Goal: Task Accomplishment & Management: Use online tool/utility

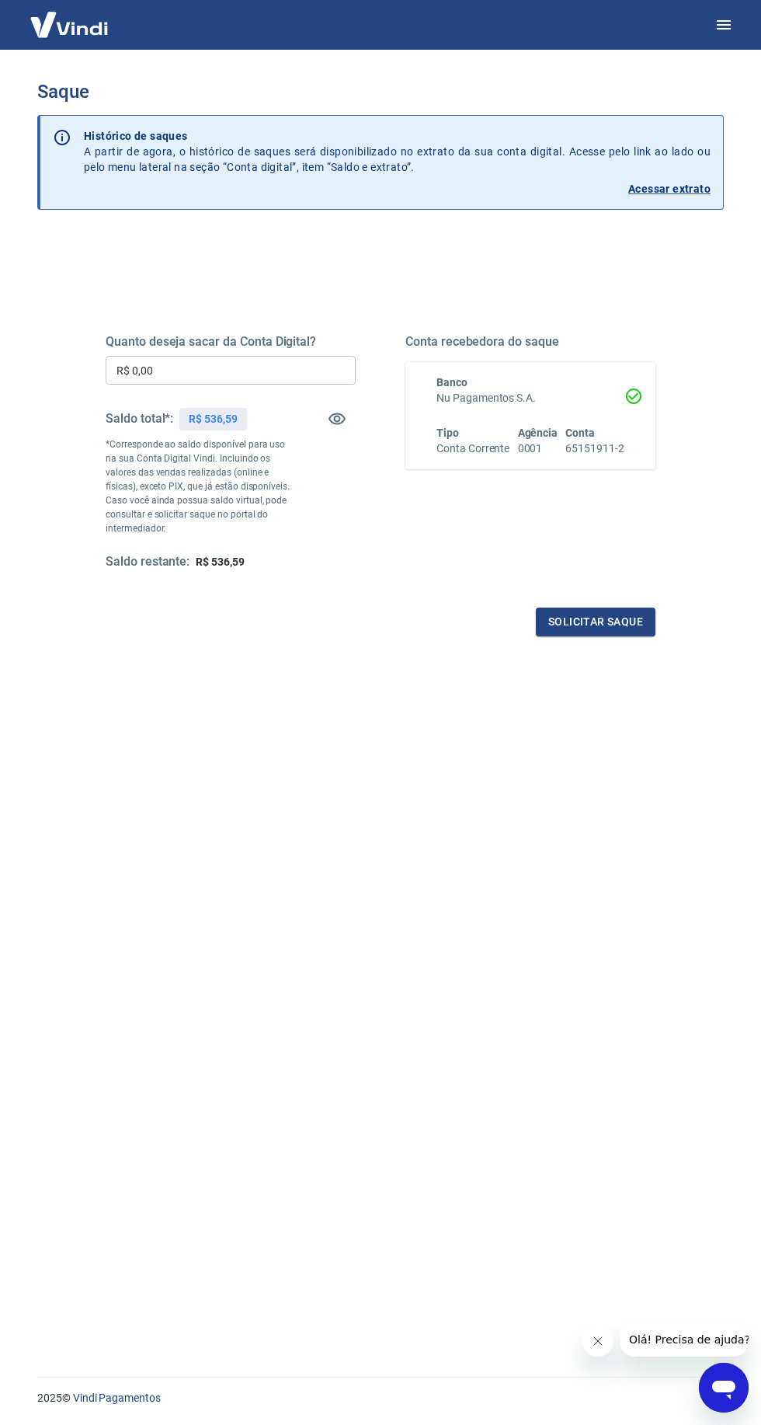
click at [284, 376] on input "R$ 0,00" at bounding box center [231, 370] width 250 height 29
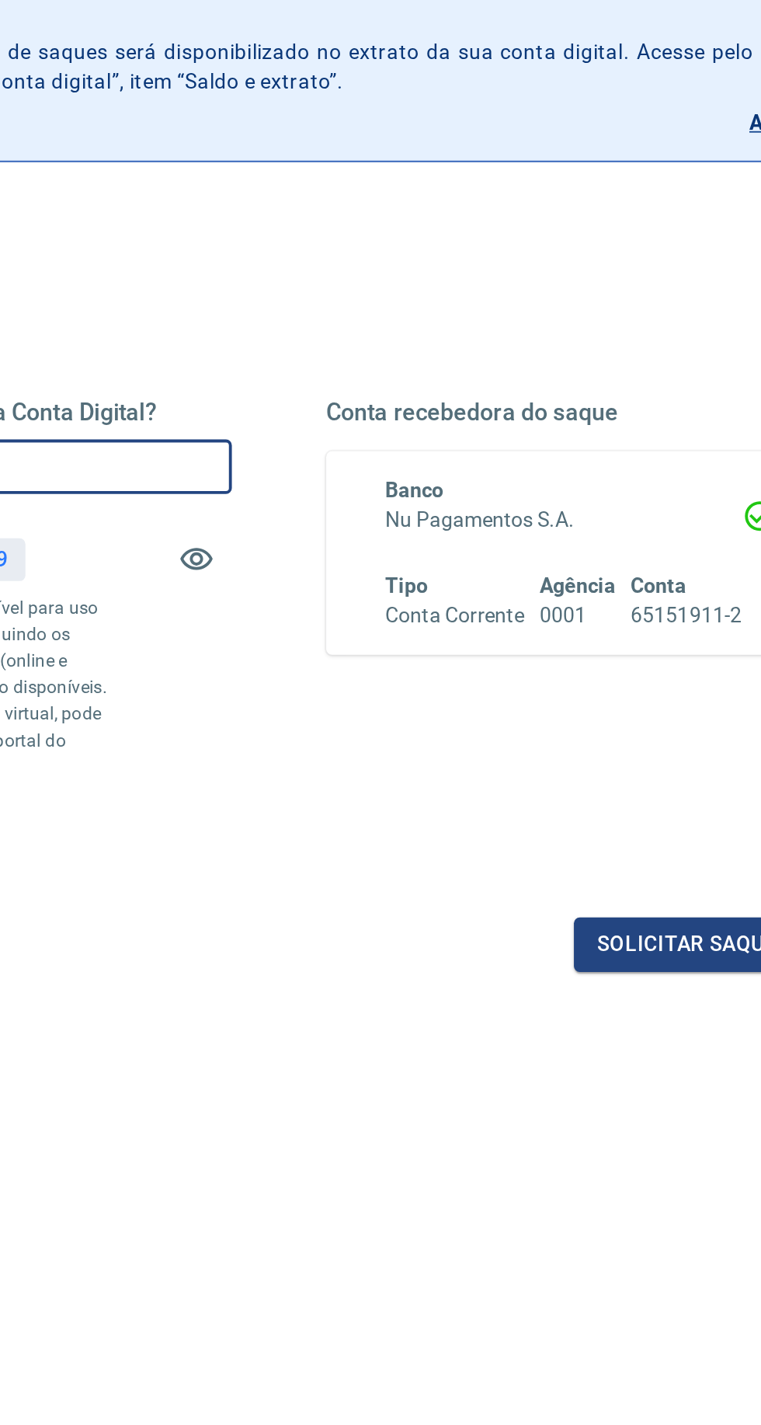
type input "R$ 536,59"
click at [583, 622] on button "Solicitar saque" at bounding box center [596, 622] width 120 height 29
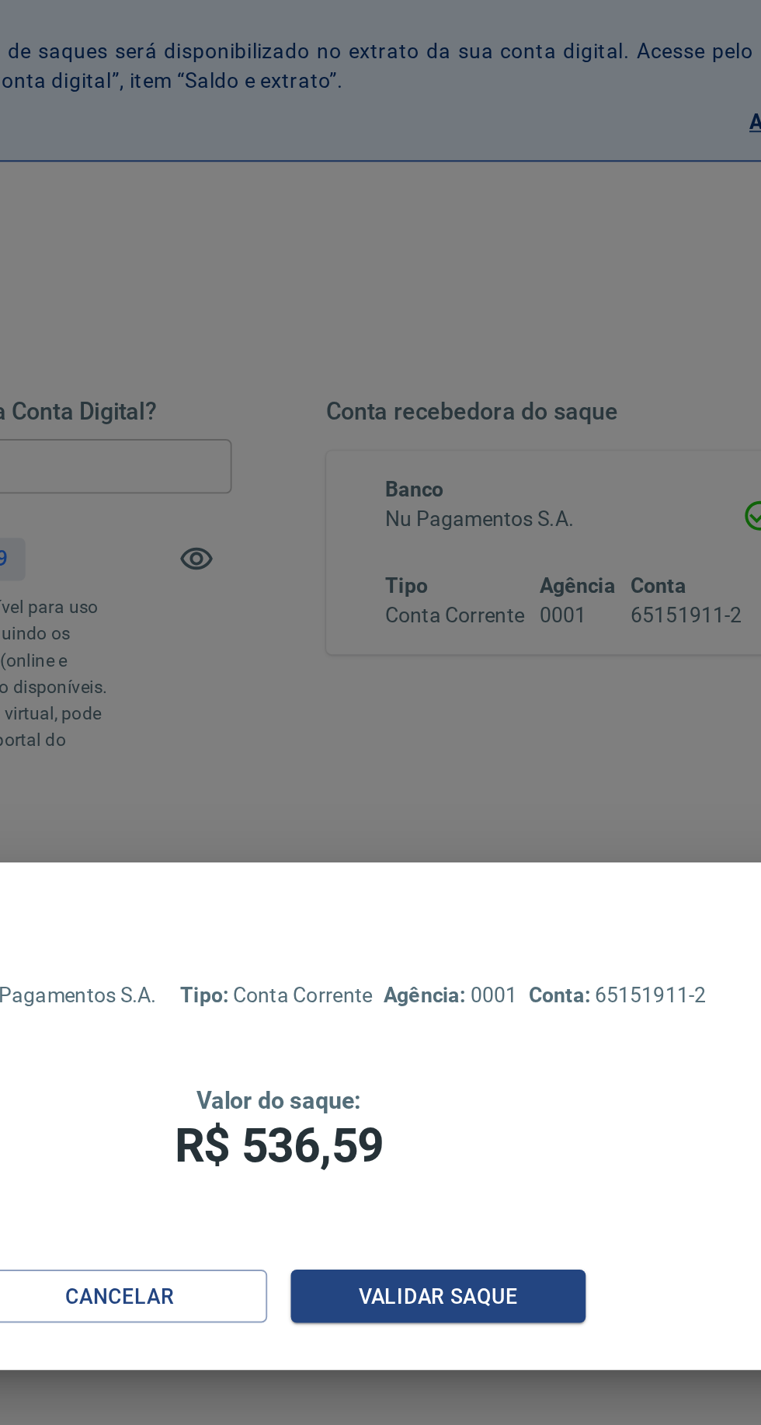
click at [486, 809] on button "Validar saque" at bounding box center [464, 807] width 155 height 29
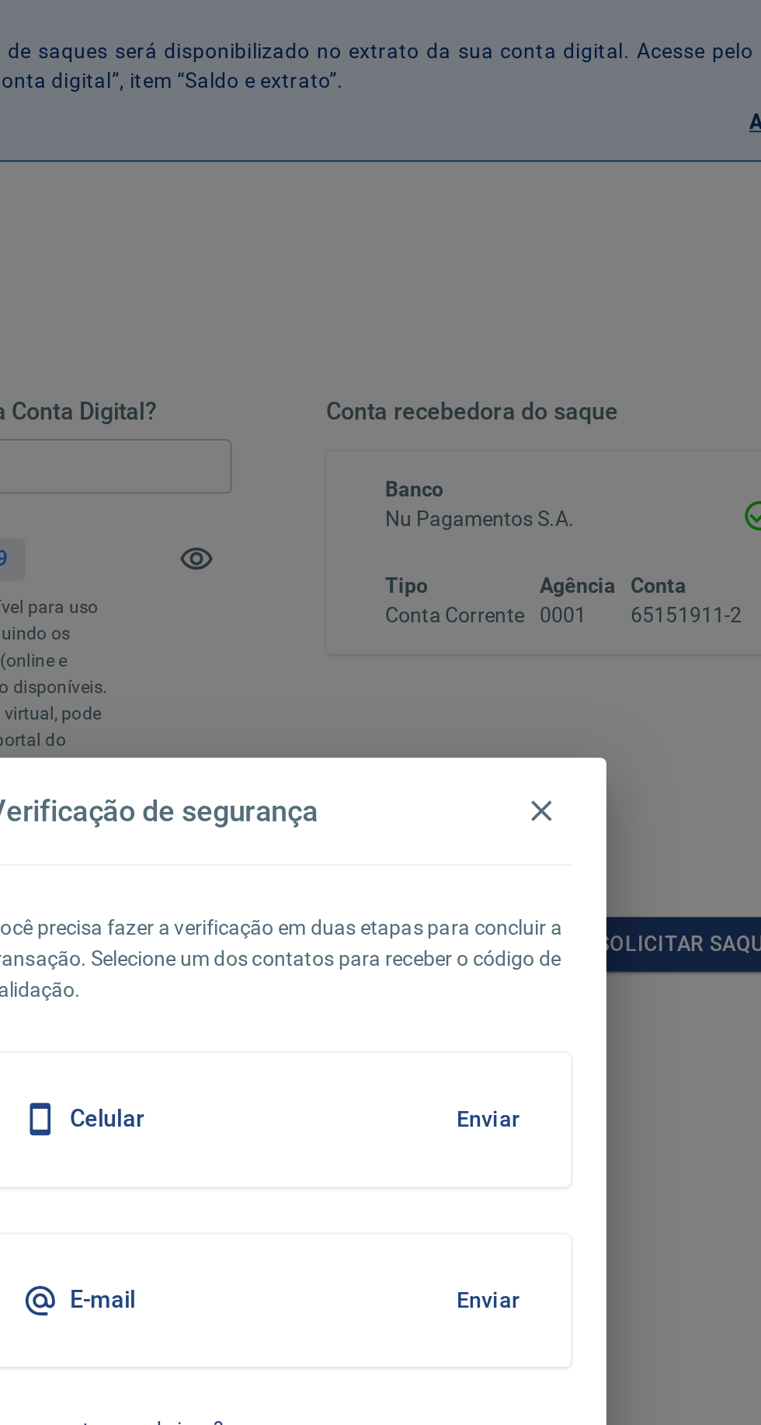
click at [386, 808] on div "E-mail Enviar" at bounding box center [381, 810] width 308 height 70
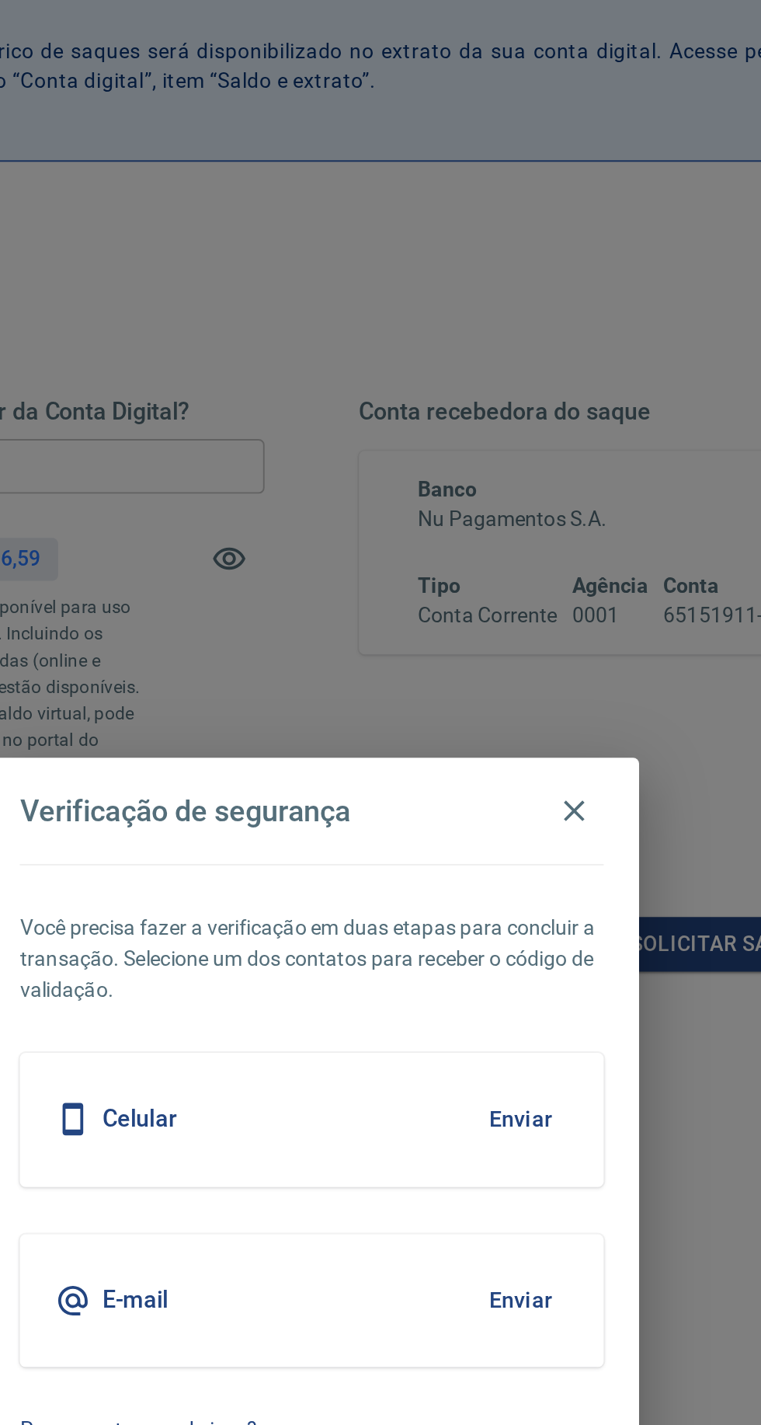
click at [493, 817] on button "Enviar" at bounding box center [490, 809] width 50 height 33
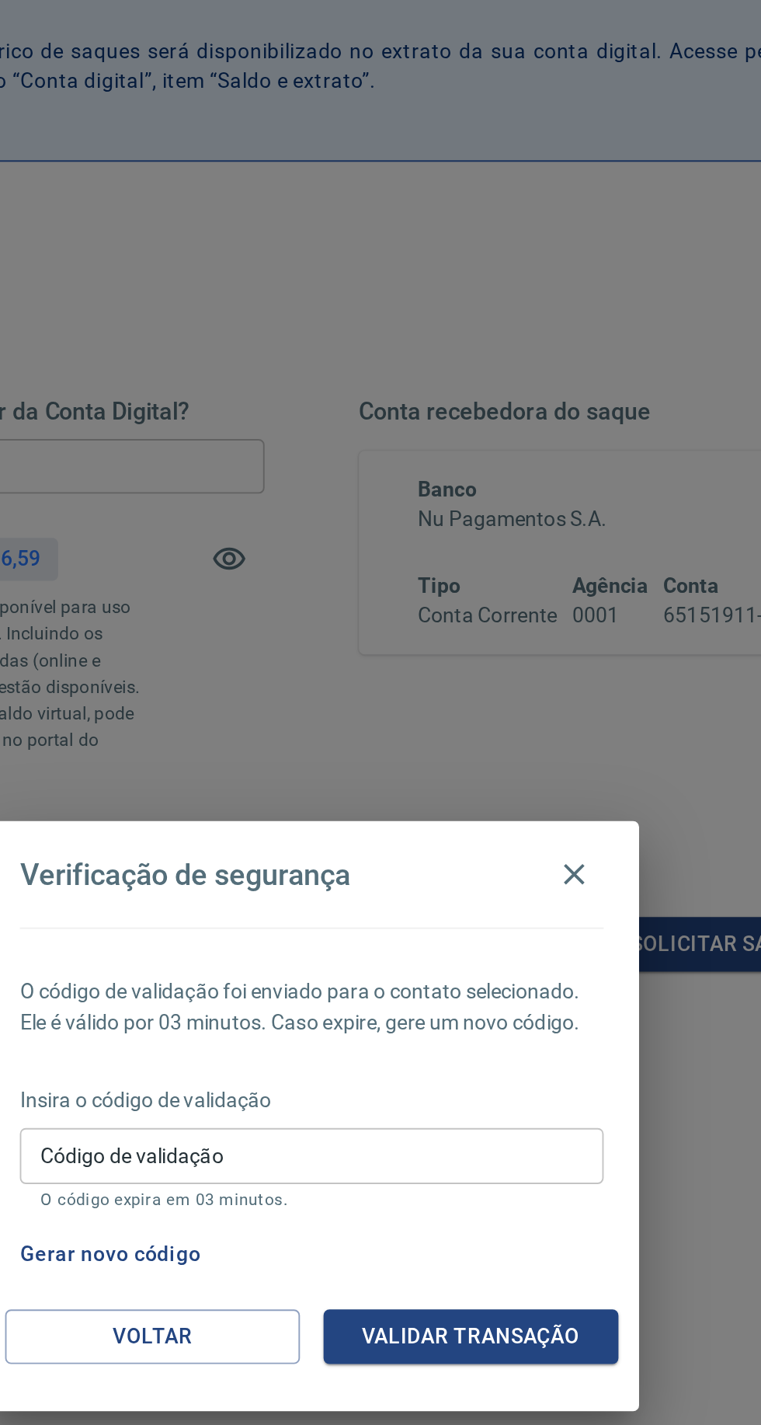
click at [374, 740] on input "Código de validação" at bounding box center [381, 733] width 308 height 29
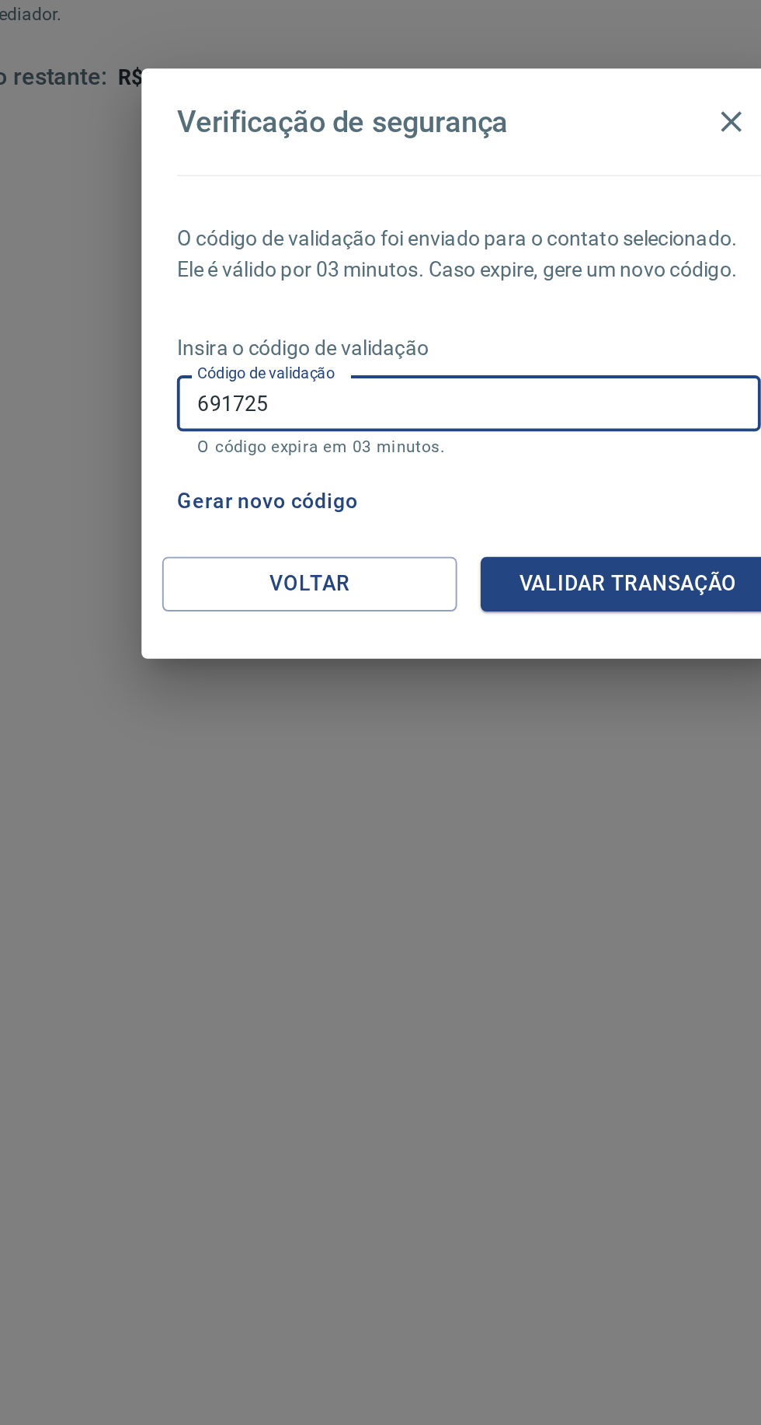
type input "691725"
click at [486, 842] on button "Validar transação" at bounding box center [464, 828] width 155 height 29
